Goal: Information Seeking & Learning: Find specific fact

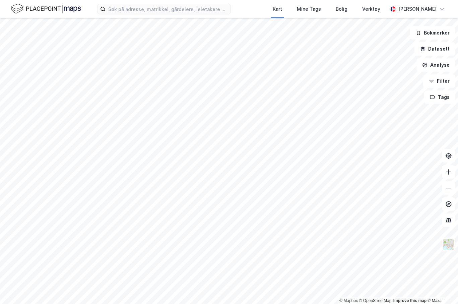
click at [217, 3] on div "Kart Mine Tags Bolig Verktøy [PERSON_NAME]" at bounding box center [229, 9] width 458 height 18
click at [204, 8] on input at bounding box center [168, 9] width 125 height 10
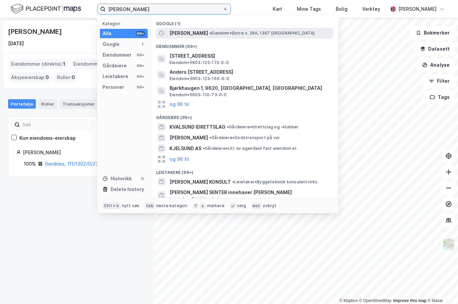
type input "[PERSON_NAME]"
click at [202, 33] on div "[PERSON_NAME] • Eiendom • Østre v. 26A, 1397 [GEOGRAPHIC_DATA]" at bounding box center [251, 33] width 162 height 8
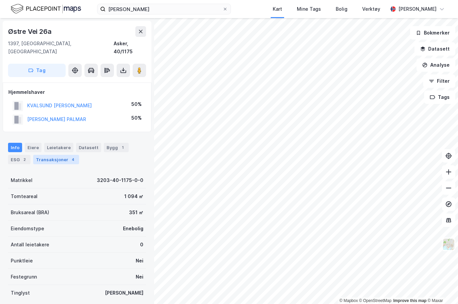
click at [49, 155] on div "Transaksjoner 4" at bounding box center [56, 159] width 46 height 9
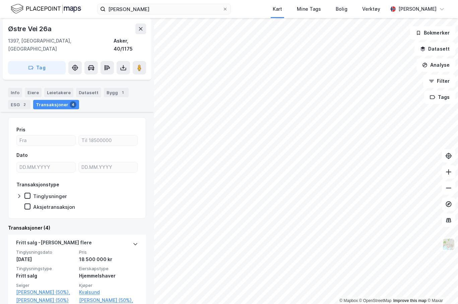
scroll to position [67, 0]
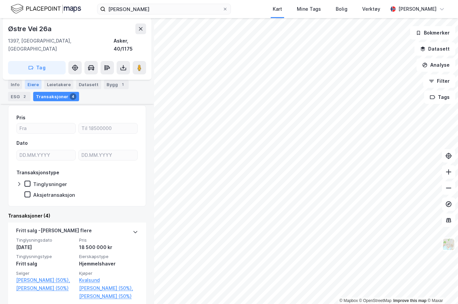
click at [32, 84] on div "Eiere" at bounding box center [33, 84] width 17 height 9
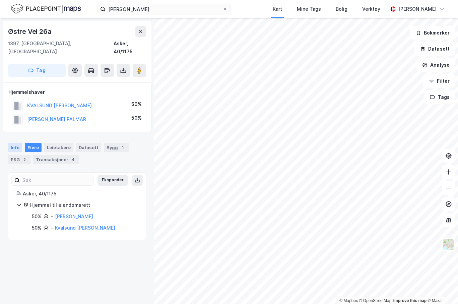
click at [20, 143] on div "Info" at bounding box center [15, 147] width 14 height 9
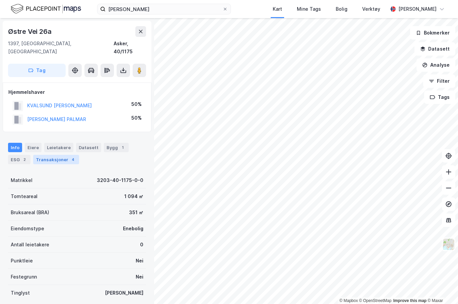
click at [52, 155] on div "Transaksjoner 4" at bounding box center [56, 159] width 46 height 9
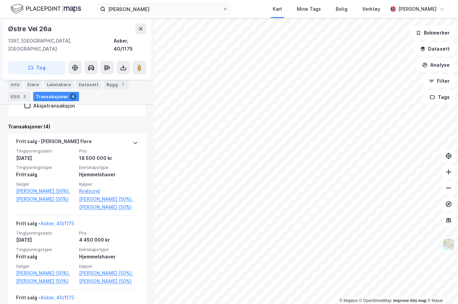
scroll to position [168, 0]
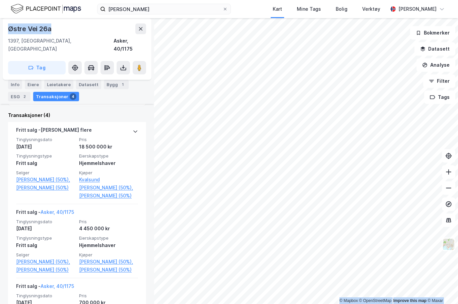
drag, startPoint x: 57, startPoint y: 29, endPoint x: -1, endPoint y: 27, distance: 58.0
click at [0, 27] on html "[PERSON_NAME] Kart Mine Tags Bolig Verktøy [PERSON_NAME] © Mapbox © OpenStreetM…" at bounding box center [229, 152] width 458 height 304
copy div "© Mapbox © OpenStreetMap Improve this map © [STREET_ADDRESS]"
